Goal: Task Accomplishment & Management: Complete application form

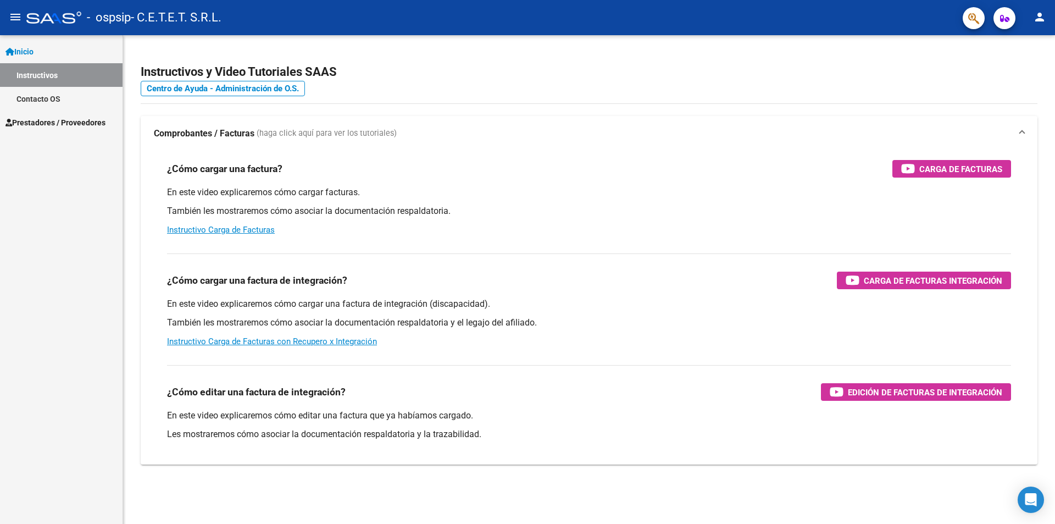
click at [53, 116] on span "Prestadores / Proveedores" at bounding box center [55, 122] width 100 height 12
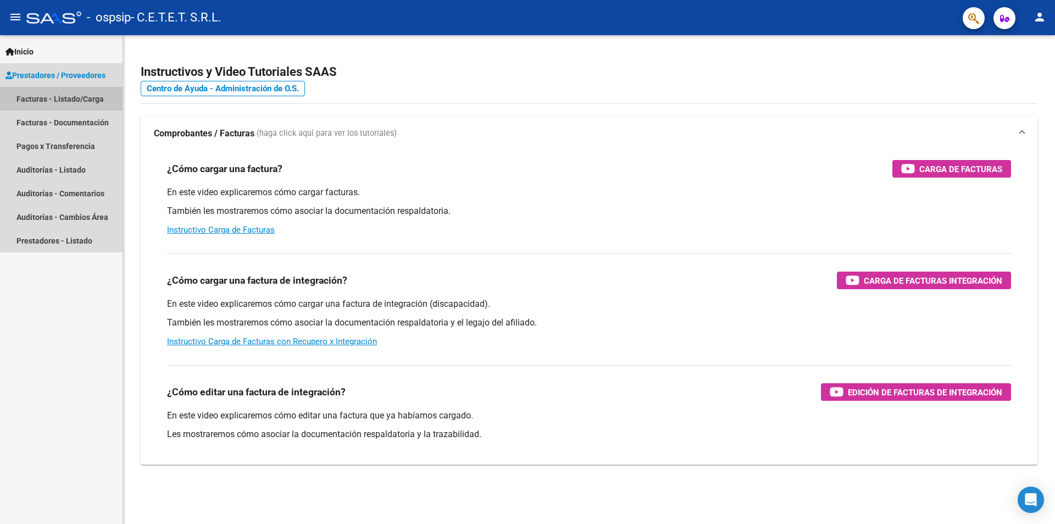
click at [56, 99] on link "Facturas - Listado/Carga" at bounding box center [61, 99] width 123 height 24
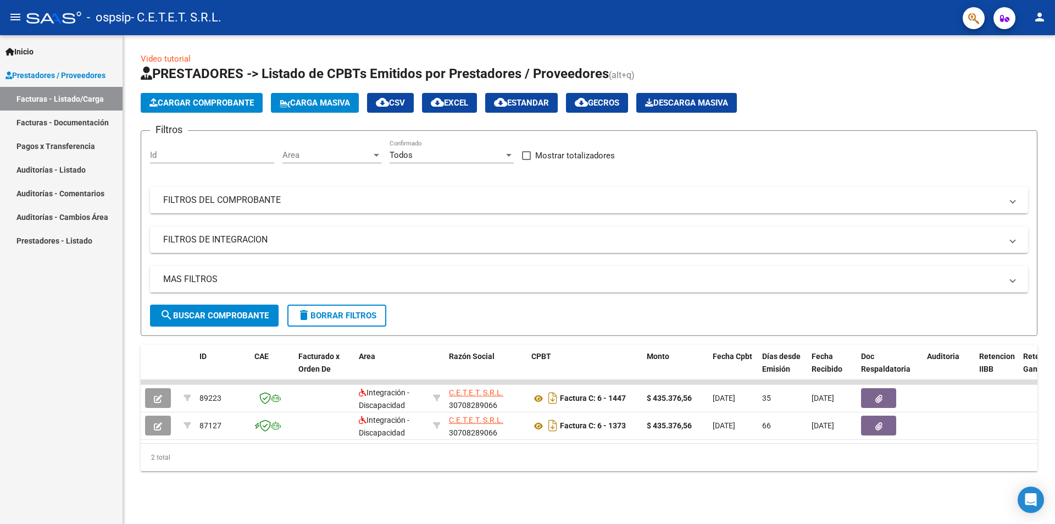
click at [209, 106] on span "Cargar Comprobante" at bounding box center [201, 103] width 104 height 10
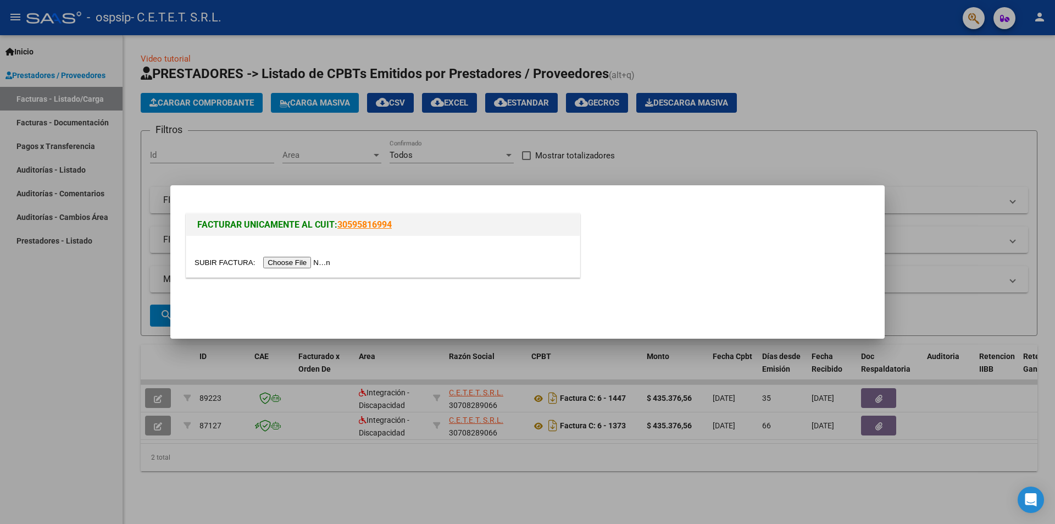
click at [299, 263] on input "file" at bounding box center [264, 263] width 139 height 12
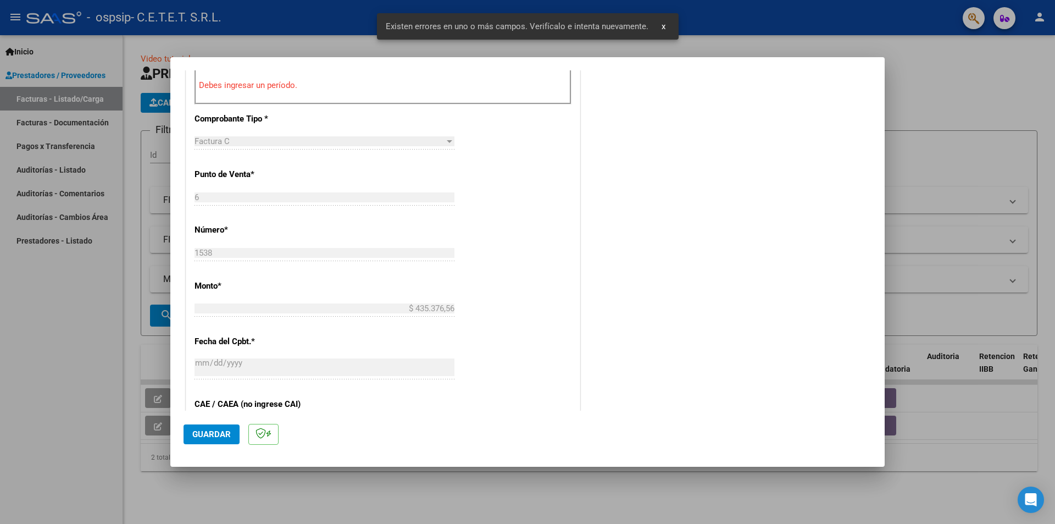
scroll to position [247, 0]
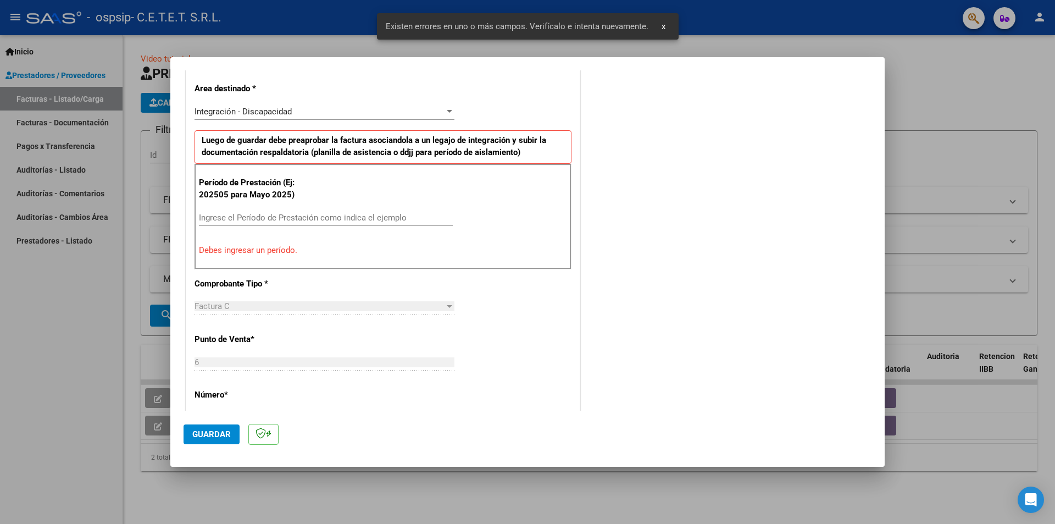
click at [256, 215] on input "Ingrese el Período de Prestación como indica el ejemplo" at bounding box center [326, 218] width 254 height 10
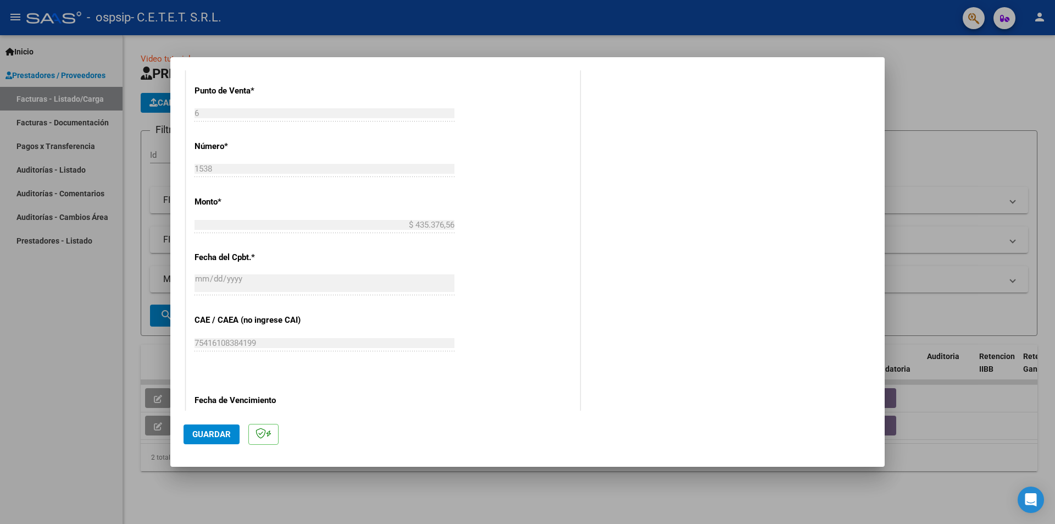
scroll to position [521, 0]
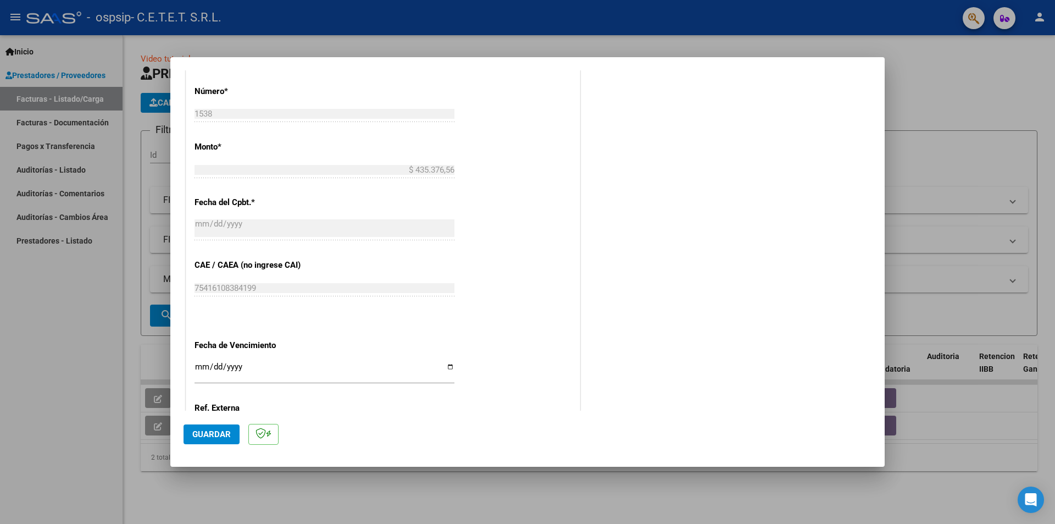
type input "202509"
click at [444, 367] on input "Ingresar la fecha" at bounding box center [325, 371] width 260 height 18
type input "[DATE]"
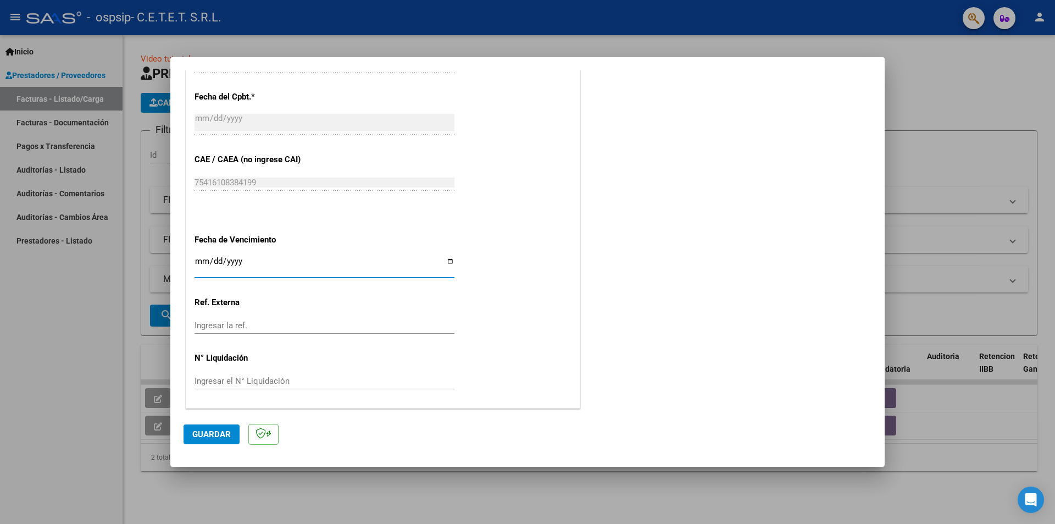
click at [211, 433] on span "Guardar" at bounding box center [211, 434] width 38 height 10
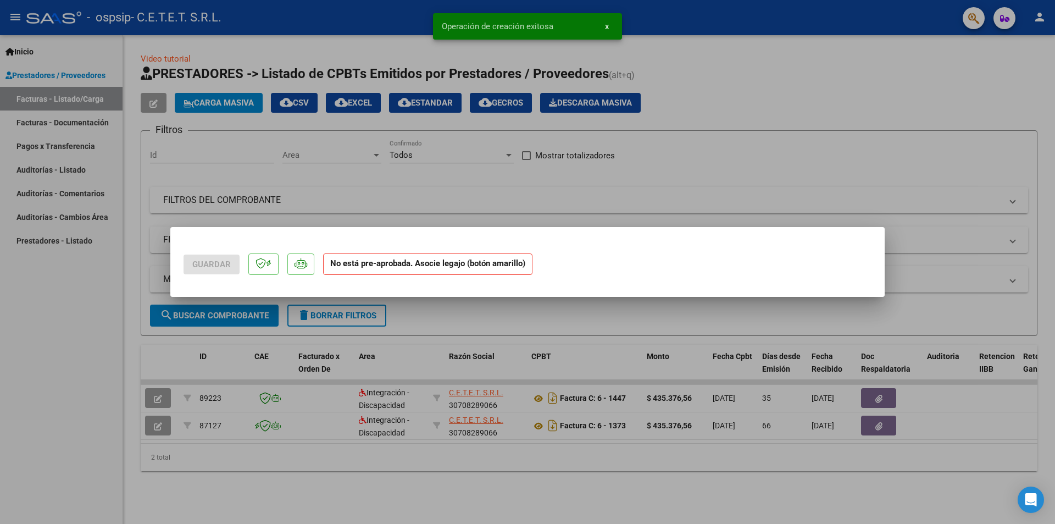
scroll to position [0, 0]
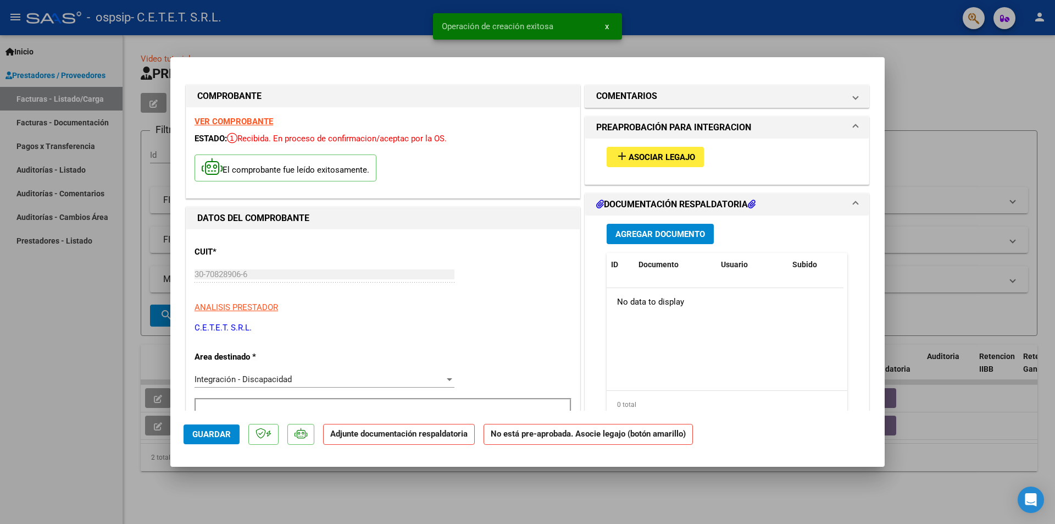
click at [628, 163] on button "add Asociar Legajo" at bounding box center [655, 157] width 97 height 20
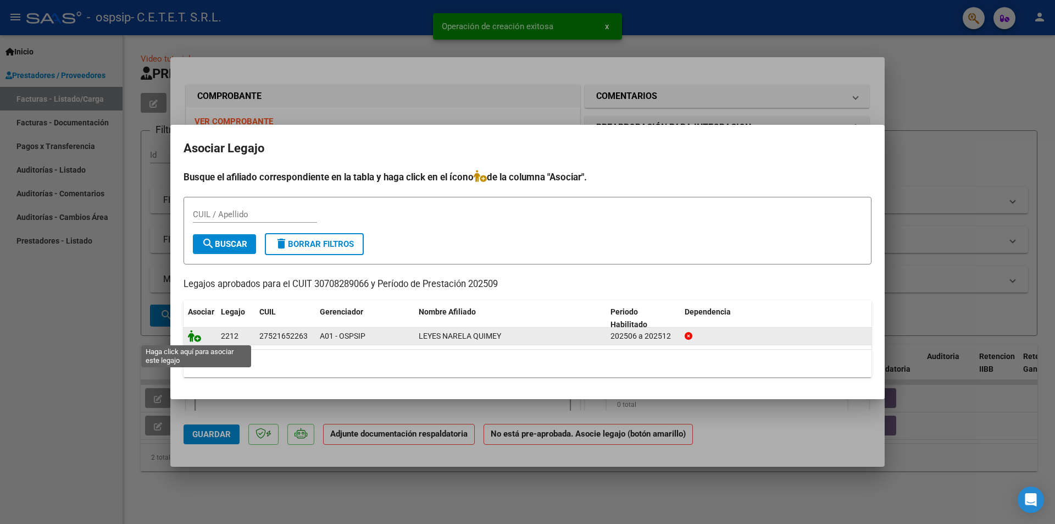
click at [198, 340] on icon at bounding box center [194, 336] width 13 height 12
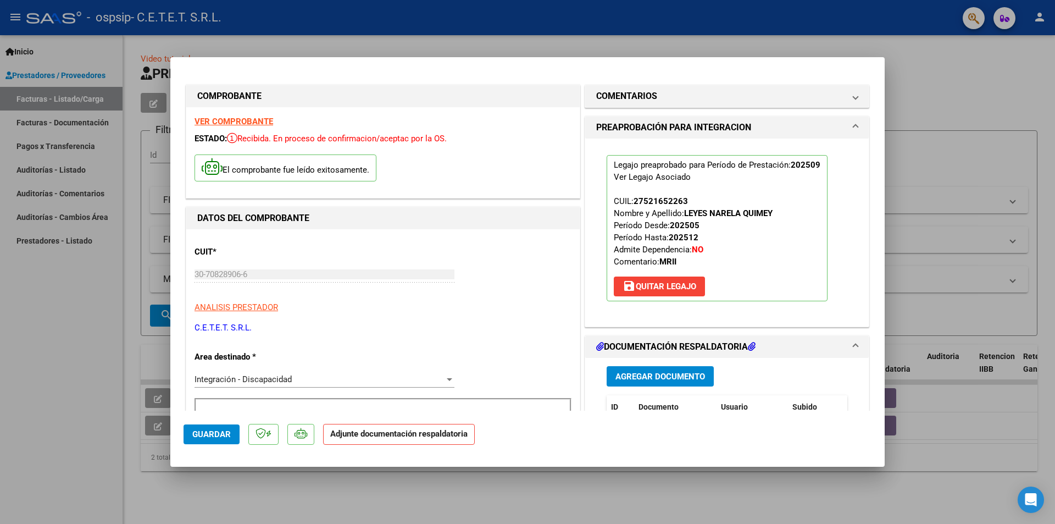
scroll to position [165, 0]
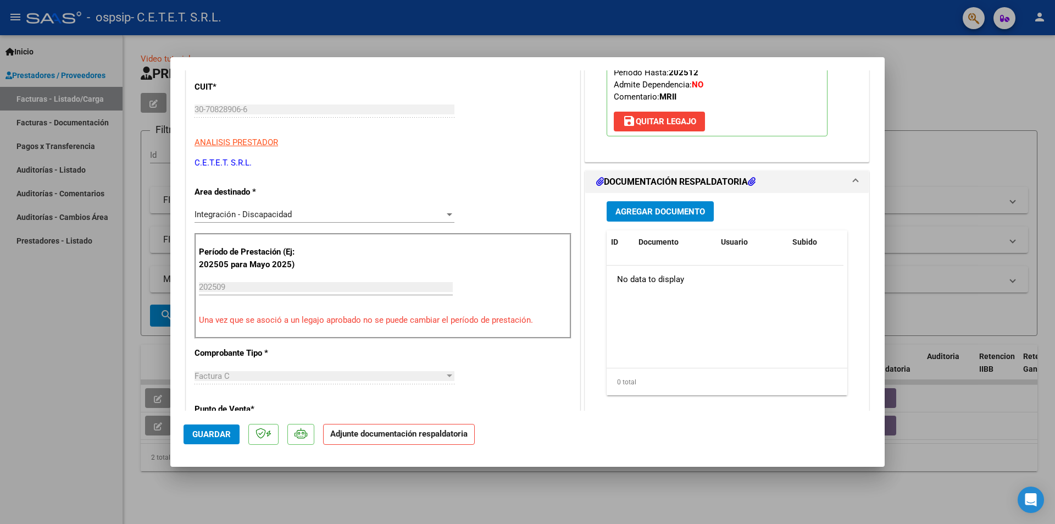
click at [654, 213] on span "Agregar Documento" at bounding box center [660, 212] width 90 height 10
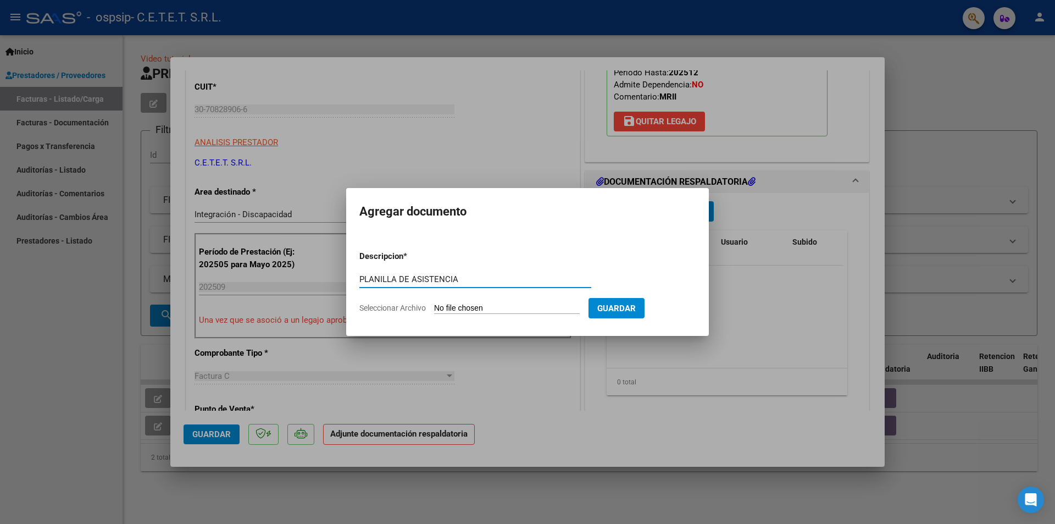
type input "PLANILLA DE ASISTENCIA"
click at [481, 308] on input "Seleccionar Archivo" at bounding box center [507, 308] width 146 height 10
click at [485, 310] on input "Seleccionar Archivo" at bounding box center [507, 308] width 146 height 10
type input "C:\fakepath\09 - LEYES NERELA - MII.pdf"
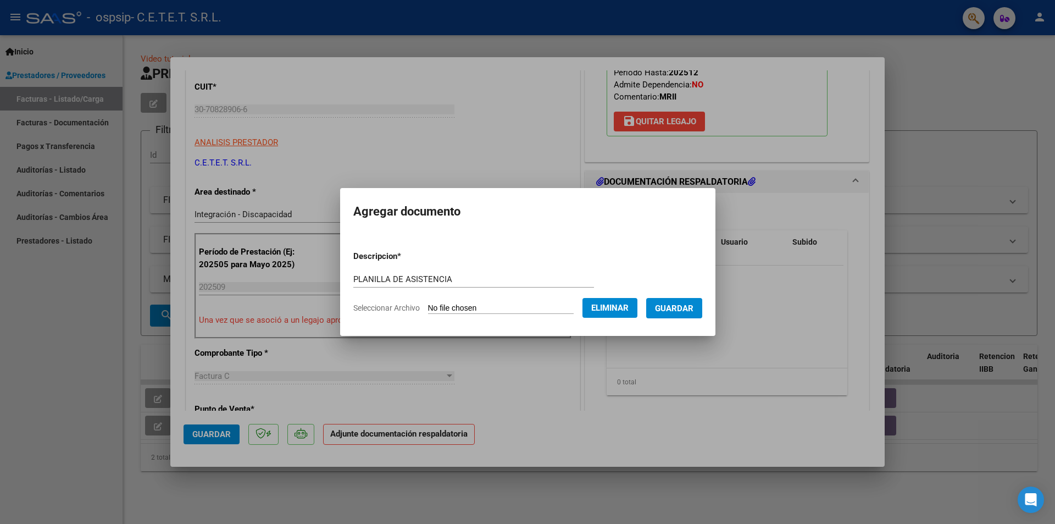
click at [693, 312] on span "Guardar" at bounding box center [674, 308] width 38 height 10
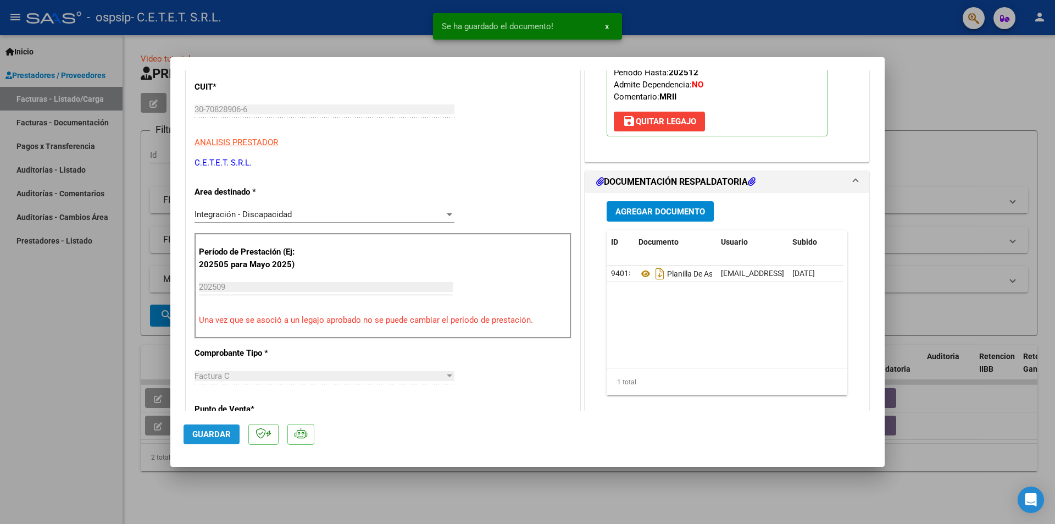
click at [214, 432] on span "Guardar" at bounding box center [211, 434] width 38 height 10
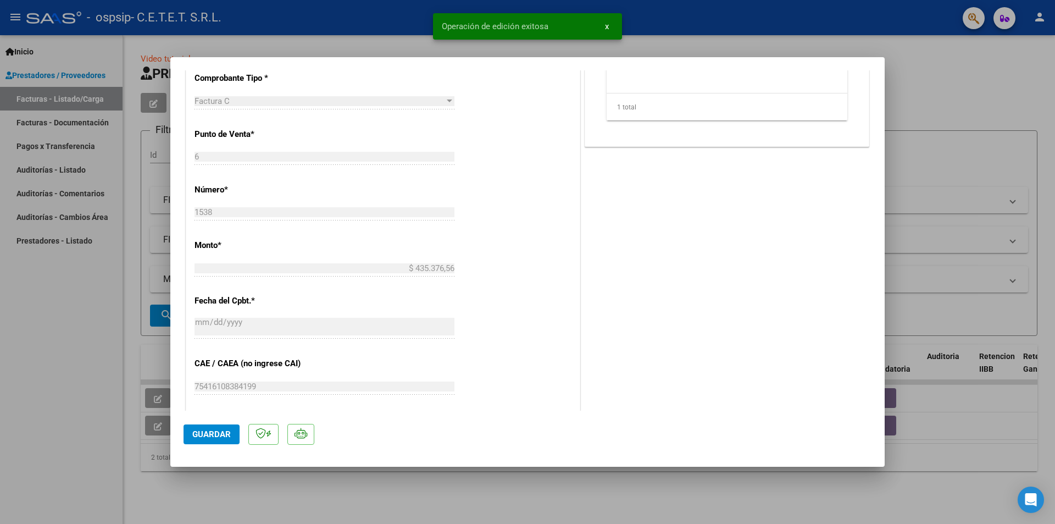
scroll to position [220, 0]
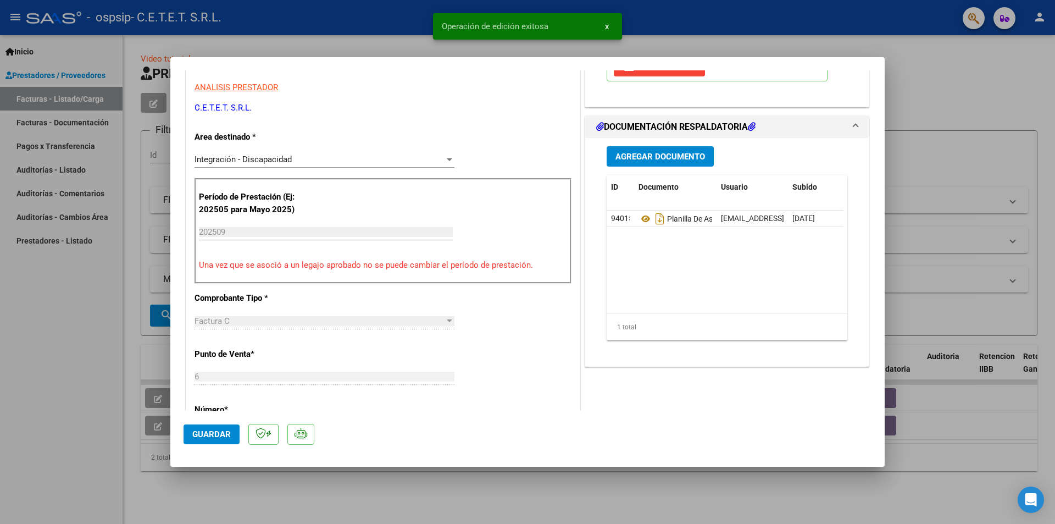
click at [81, 322] on div at bounding box center [527, 262] width 1055 height 524
type input "$ 0,00"
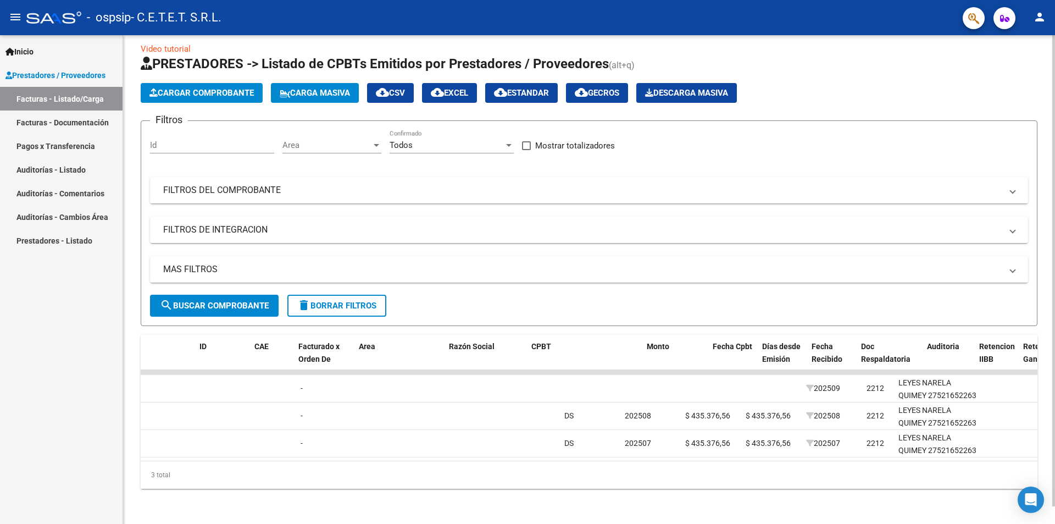
scroll to position [0, 0]
